Goal: Transaction & Acquisition: Purchase product/service

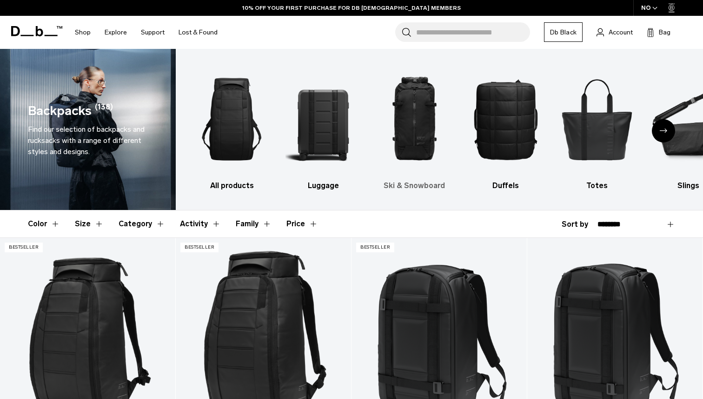
click at [423, 119] on img "3 / 10" at bounding box center [414, 119] width 75 height 113
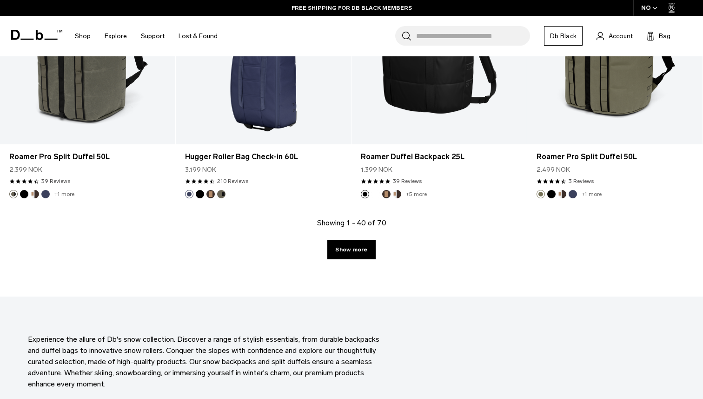
scroll to position [2704, 0]
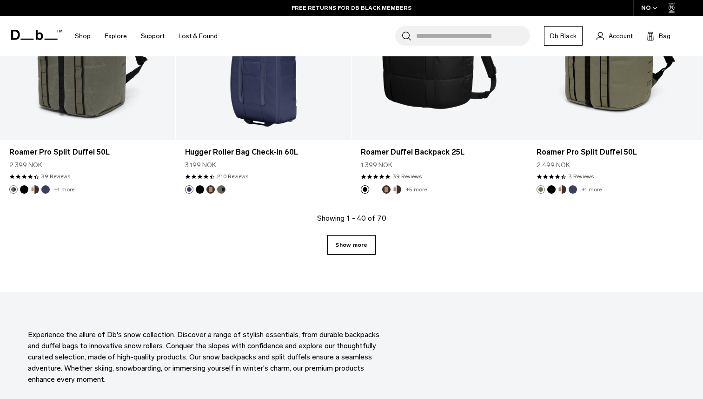
click at [356, 249] on link "Show more" at bounding box center [352, 245] width 48 height 20
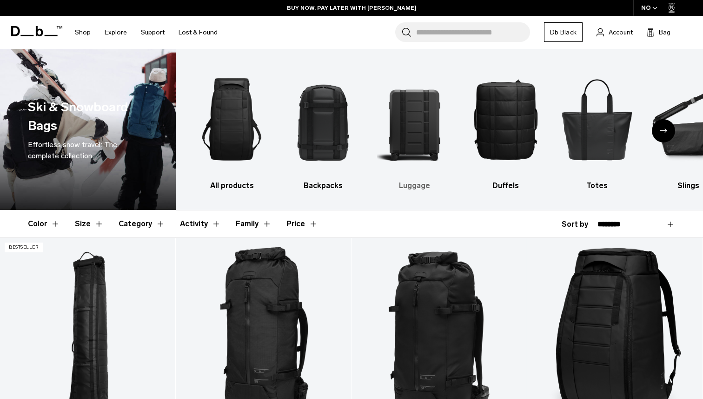
click at [418, 129] on img "3 / 10" at bounding box center [414, 119] width 75 height 113
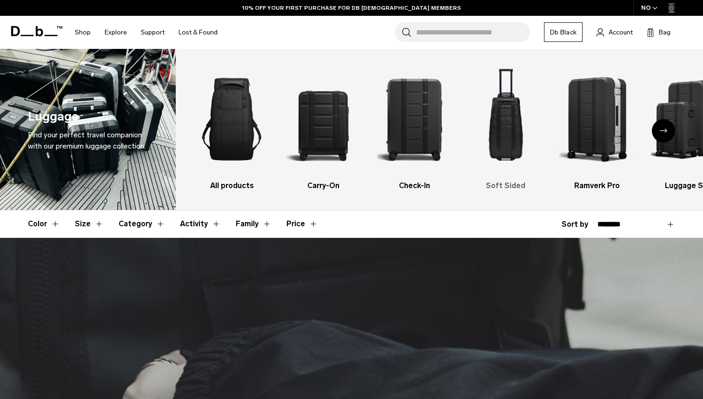
click at [508, 143] on img "4 / 6" at bounding box center [505, 119] width 75 height 113
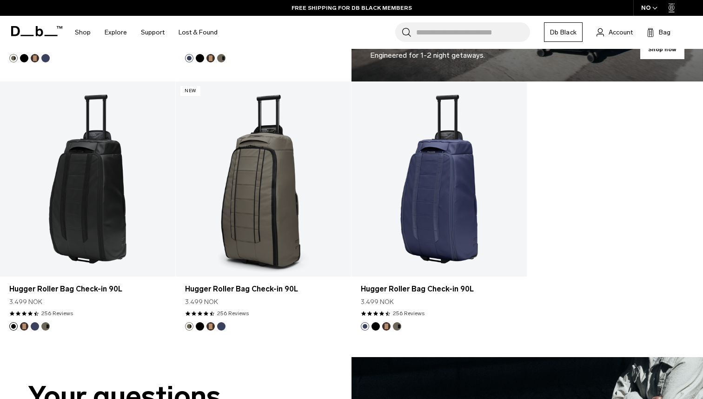
scroll to position [702, 0]
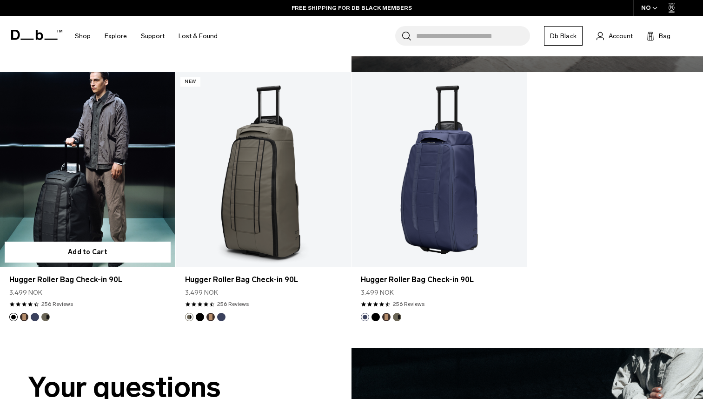
click at [91, 204] on link "Hugger Roller Bag Check-in 90L" at bounding box center [87, 169] width 175 height 195
